Goal: Check status: Check status

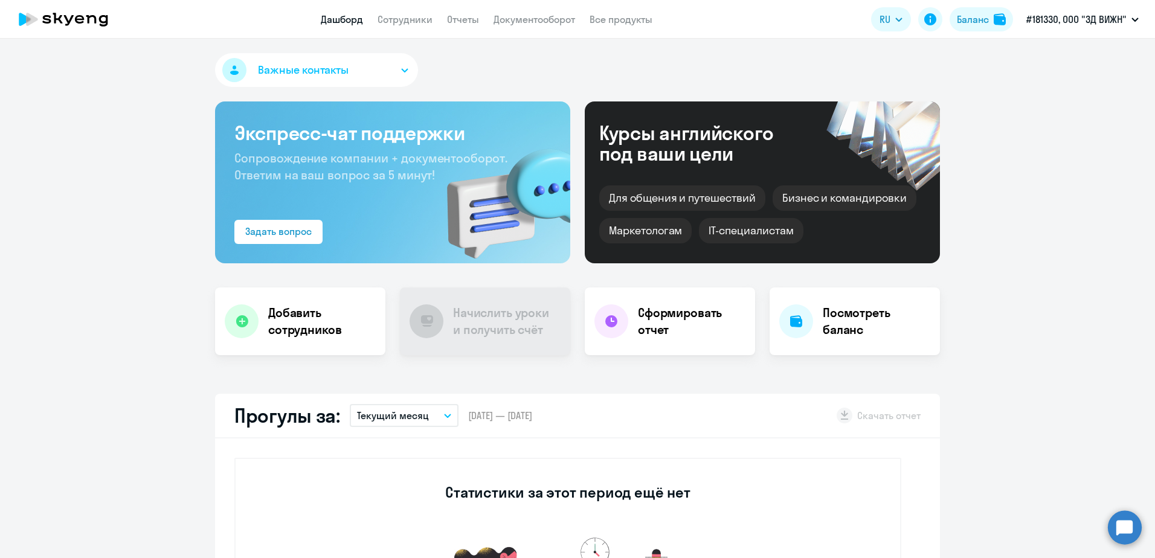
click at [406, 25] on app-menu-item-link "Сотрудники" at bounding box center [404, 19] width 55 height 15
click at [405, 18] on link "Сотрудники" at bounding box center [404, 19] width 55 height 12
select select "30"
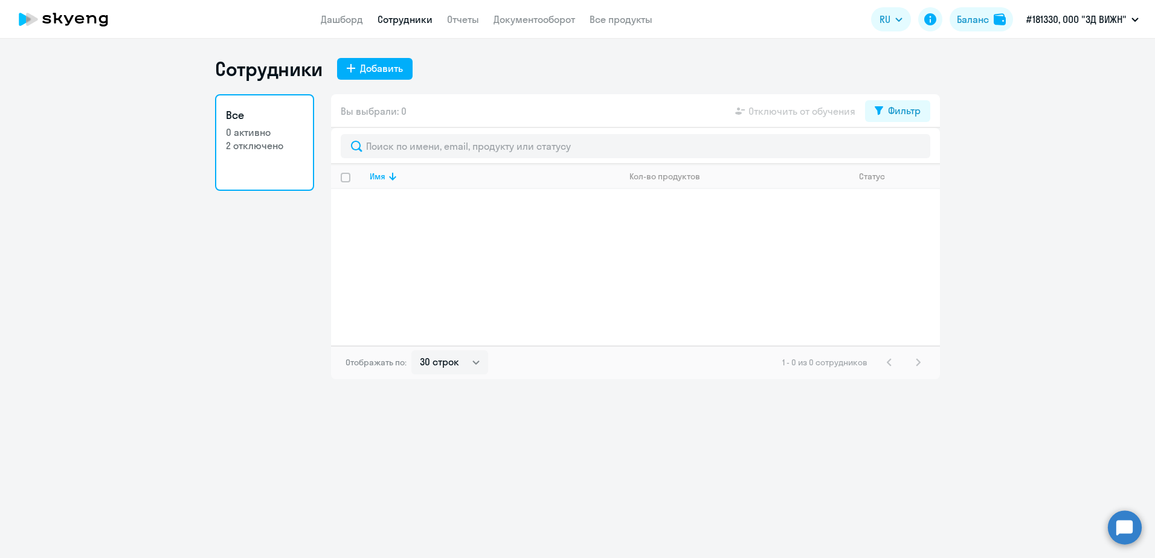
click at [244, 144] on p "2 отключено" at bounding box center [264, 145] width 77 height 13
click at [908, 109] on div "Фильтр" at bounding box center [904, 110] width 33 height 14
click at [904, 150] on span at bounding box center [910, 150] width 21 height 12
click at [900, 150] on input "checkbox" at bounding box center [899, 150] width 1 height 1
checkbox input "true"
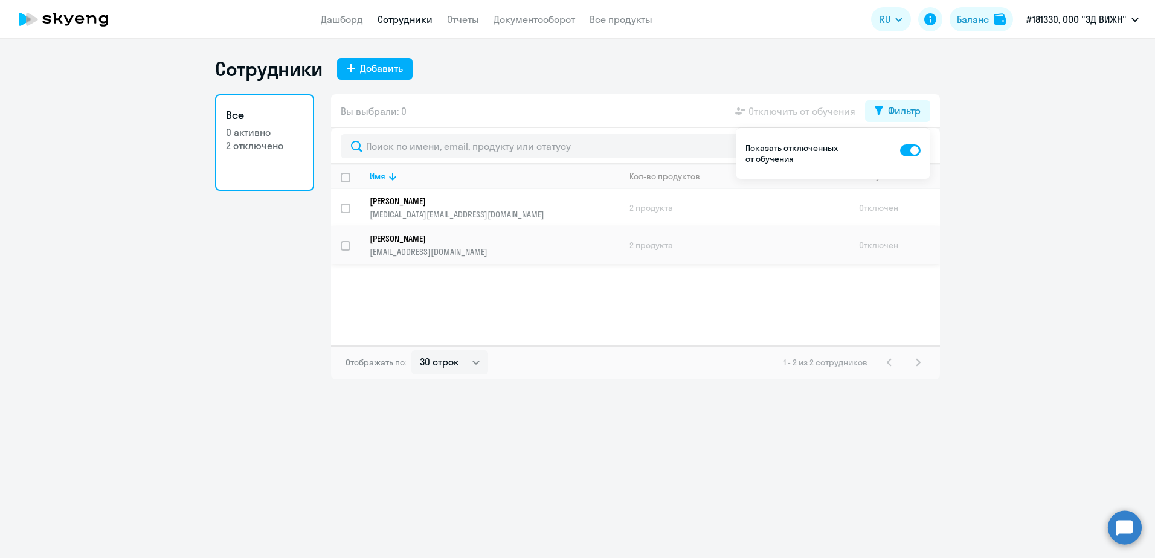
click at [346, 250] on input "select row 38568324" at bounding box center [353, 253] width 24 height 24
checkbox input "true"
click at [643, 245] on td "2 продукта" at bounding box center [735, 244] width 230 height 37
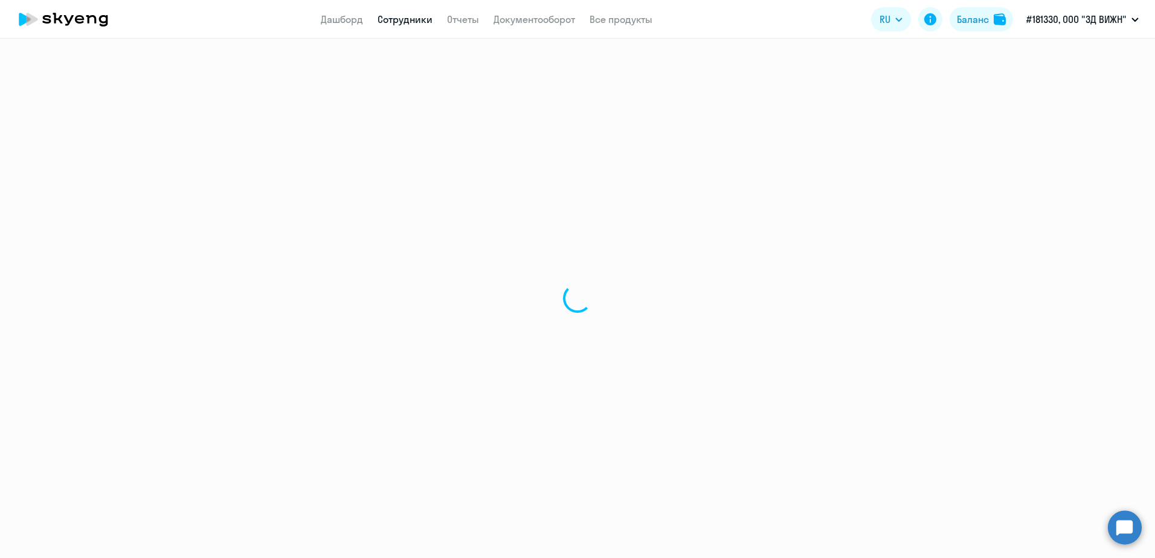
select select "english"
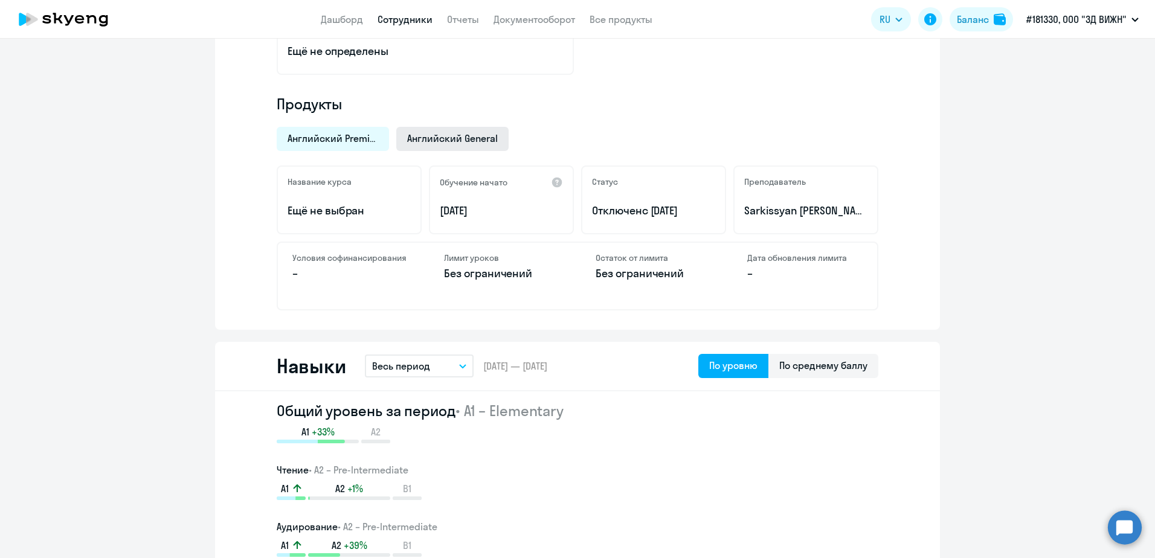
scroll to position [483, 0]
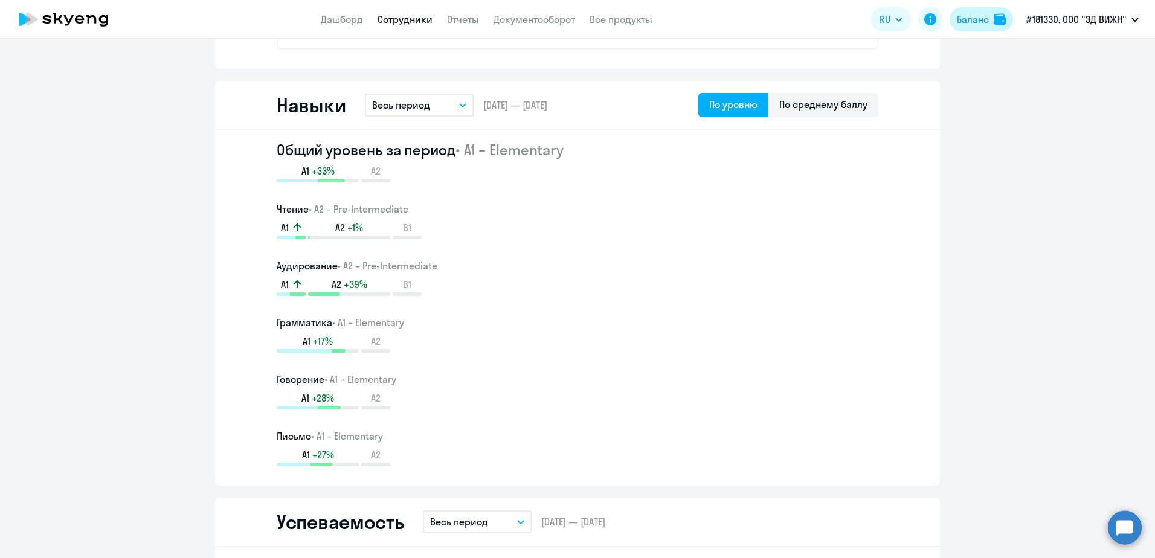
click at [979, 19] on div "Баланс" at bounding box center [973, 19] width 32 height 14
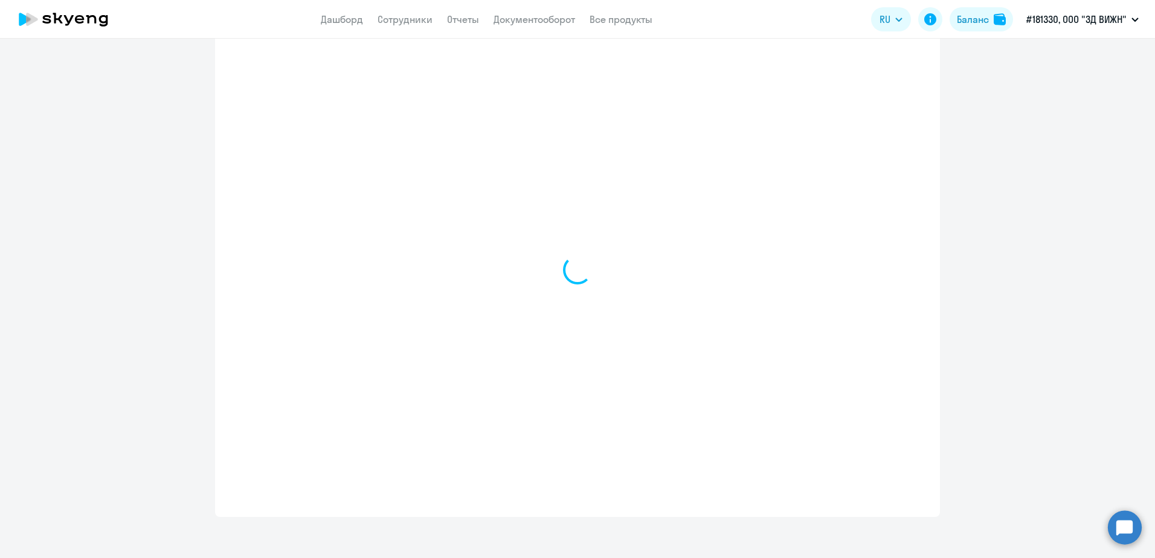
scroll to position [529, 0]
select select "english_adult_not_native_speaker"
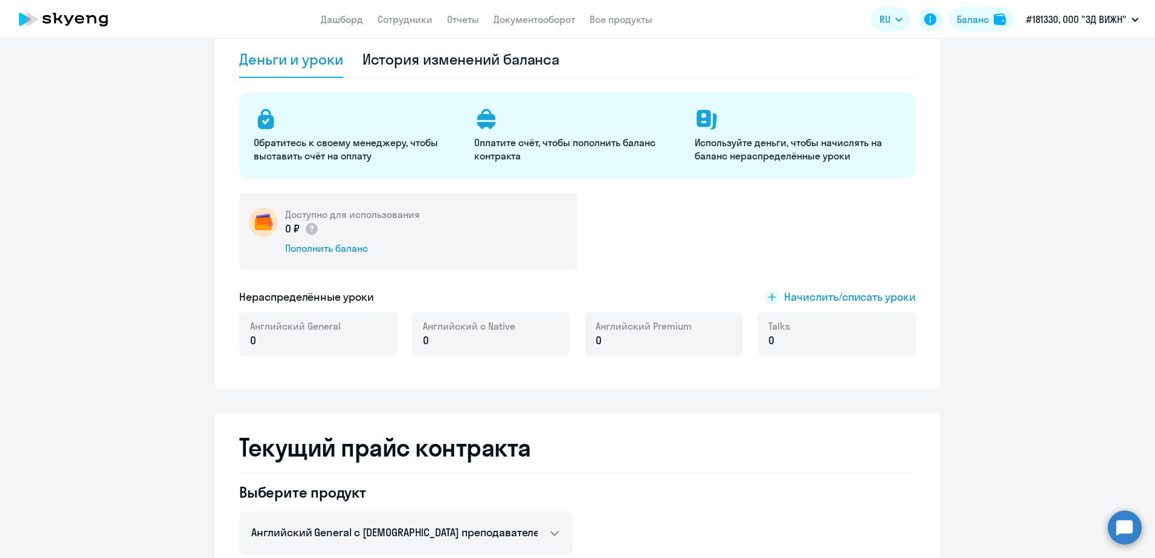
scroll to position [0, 0]
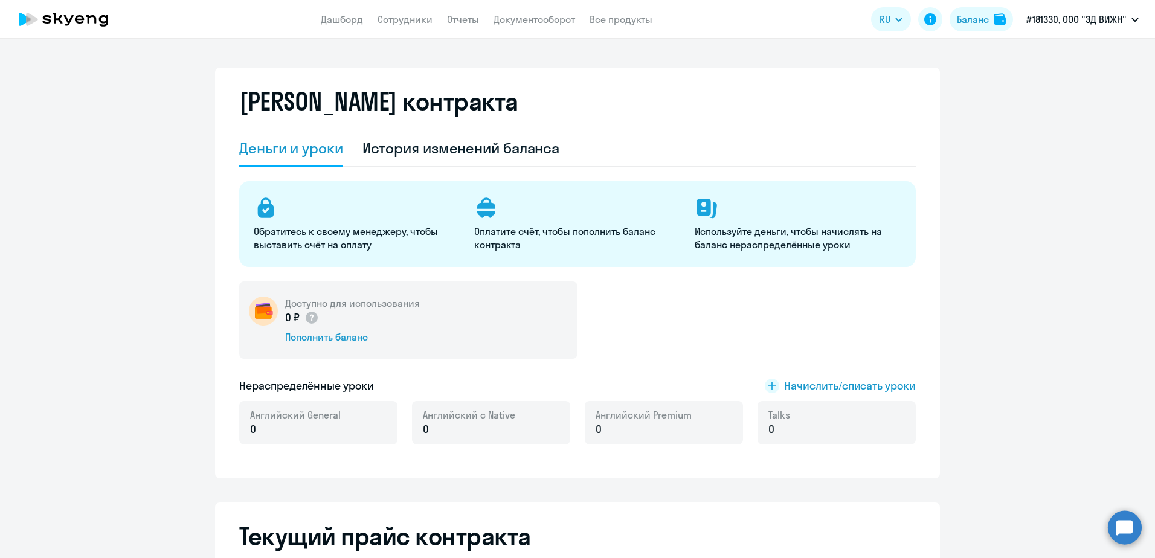
drag, startPoint x: 281, startPoint y: 319, endPoint x: 295, endPoint y: 319, distance: 13.9
click at [295, 319] on p "0 ₽" at bounding box center [302, 318] width 34 height 16
click at [469, 157] on div "История изменений баланса" at bounding box center [460, 147] width 197 height 19
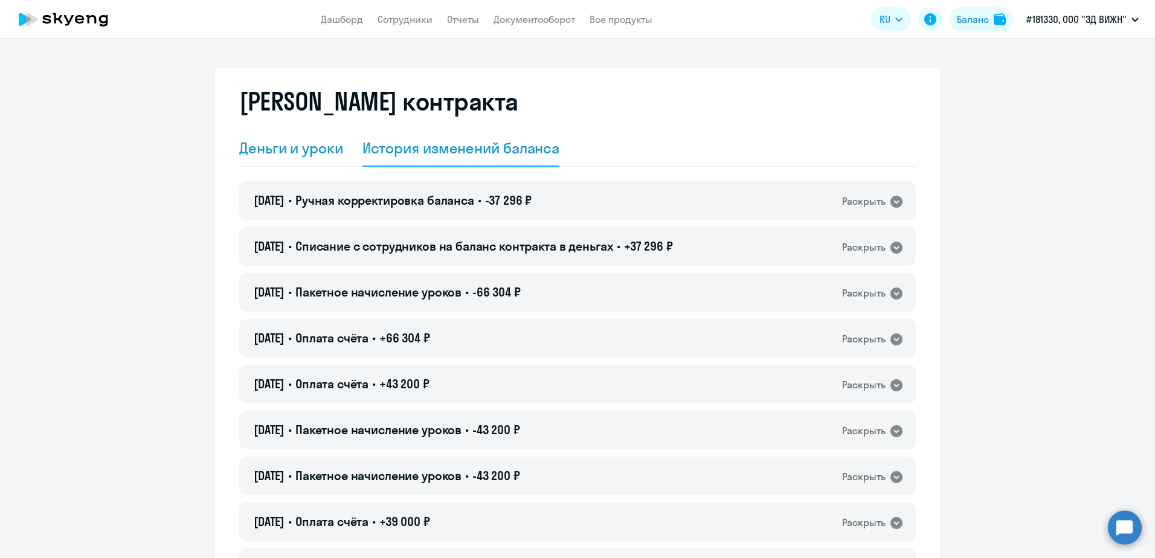
click at [289, 147] on div "Деньги и уроки" at bounding box center [291, 147] width 104 height 19
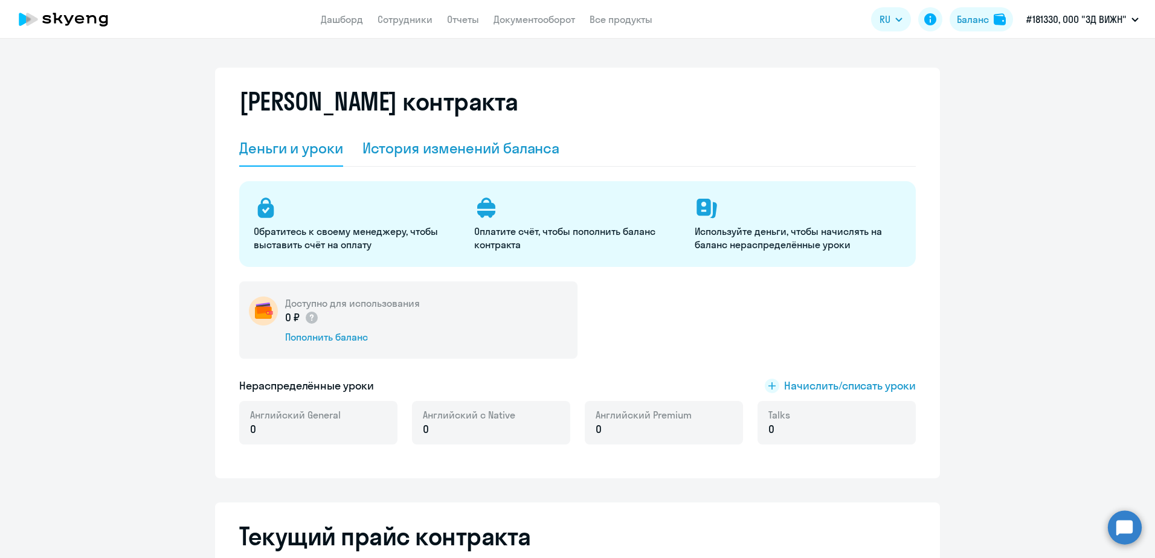
click at [369, 143] on div "История изменений баланса" at bounding box center [460, 147] width 197 height 19
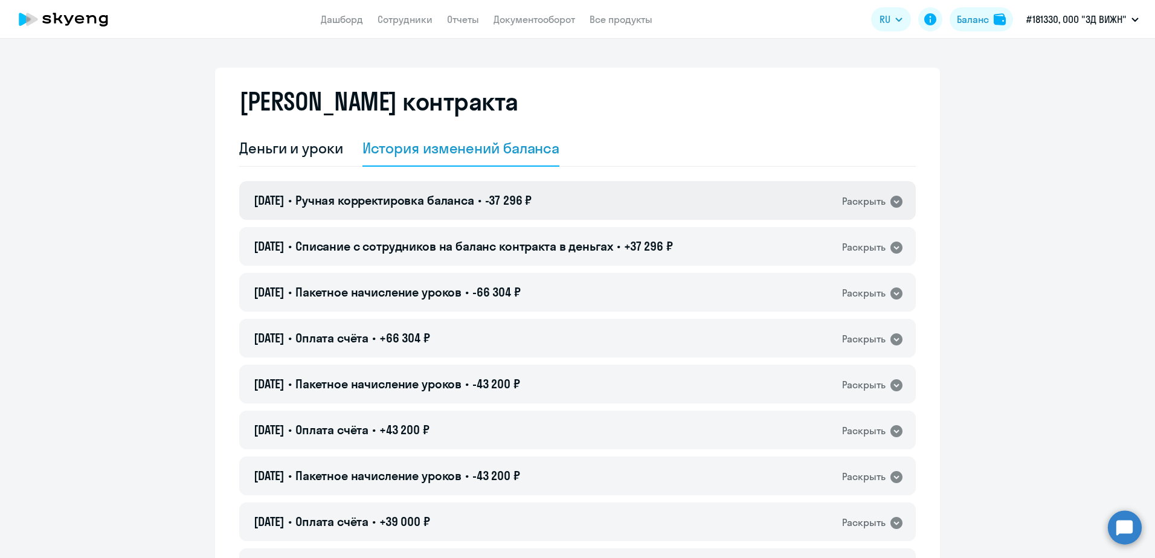
click at [893, 201] on icon at bounding box center [896, 202] width 12 height 12
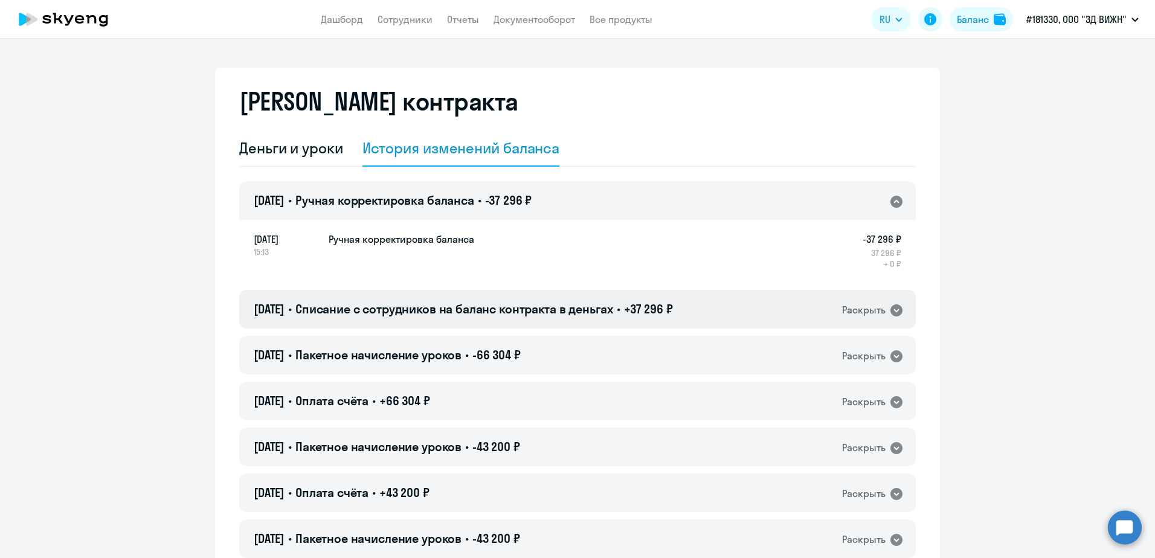
click at [891, 312] on icon at bounding box center [896, 310] width 14 height 14
